Goal: Transaction & Acquisition: Purchase product/service

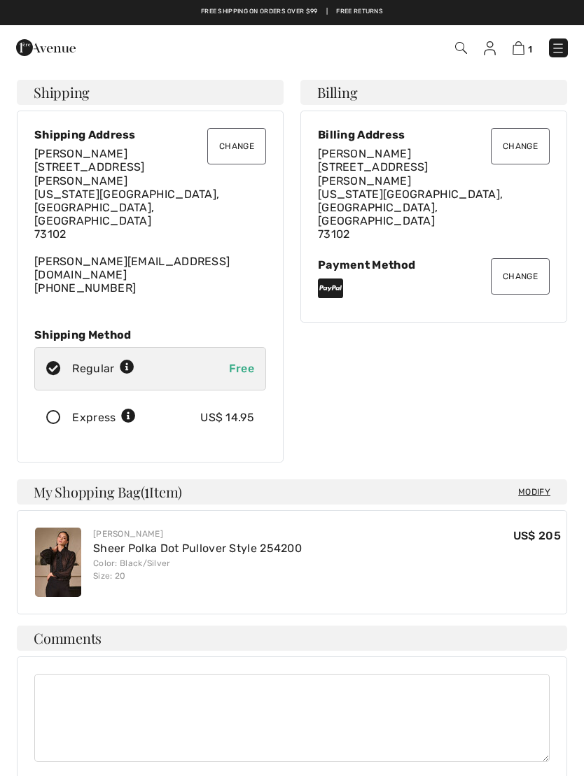
click at [239, 153] on button "Change" at bounding box center [236, 146] width 59 height 36
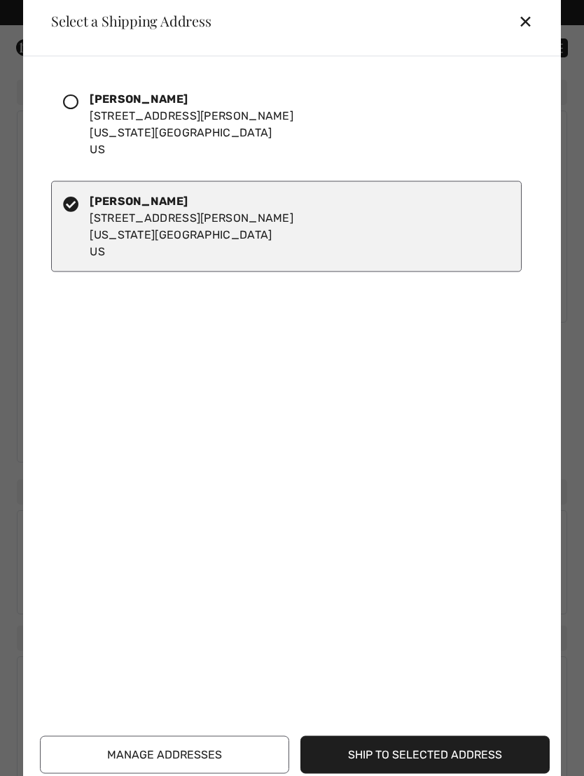
click at [202, 125] on div "Jayne Robertson 211 N Robinson Ste N1360 Oklahoma City, OK, 73102 US" at bounding box center [192, 123] width 204 height 67
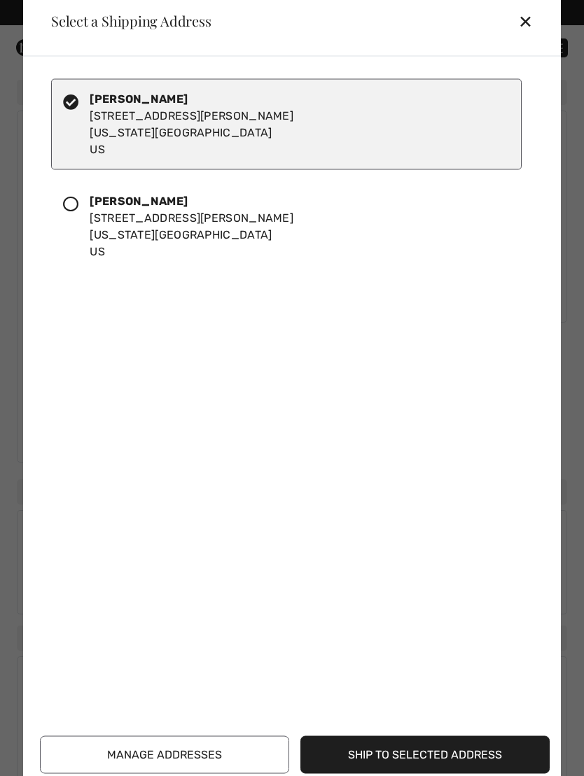
click at [468, 754] on button "Ship to Selected Address" at bounding box center [424, 755] width 249 height 38
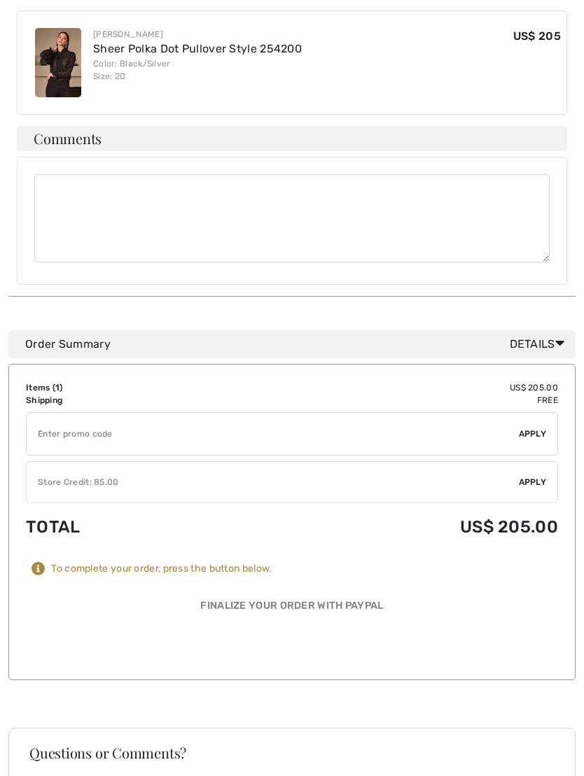
scroll to position [501, 0]
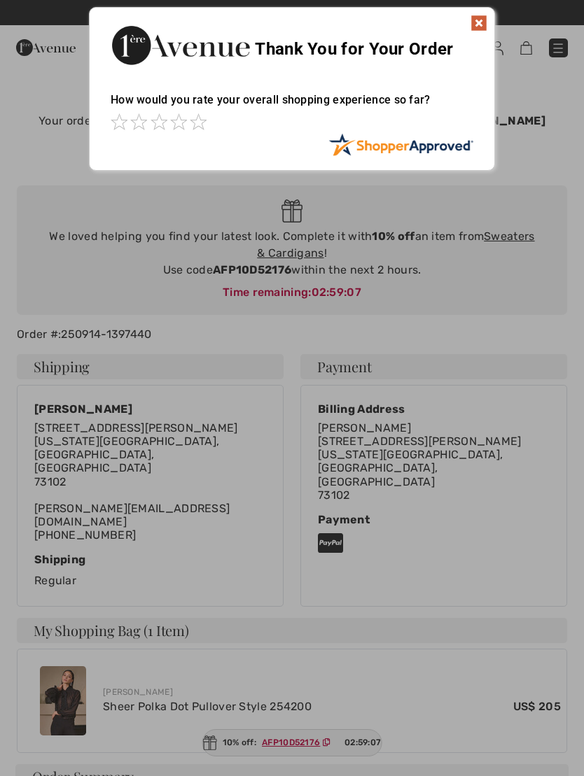
click at [478, 24] on img at bounding box center [478, 23] width 17 height 17
